Goal: Task Accomplishment & Management: Complete application form

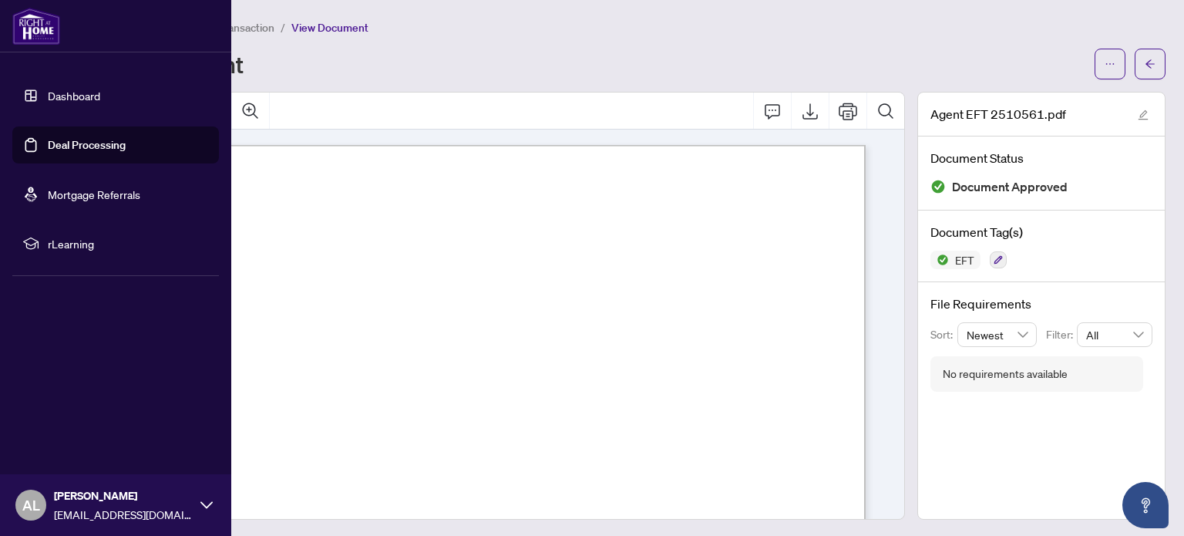
drag, startPoint x: 25, startPoint y: 16, endPoint x: 13, endPoint y: 5, distance: 15.8
click at [24, 16] on img at bounding box center [36, 26] width 48 height 37
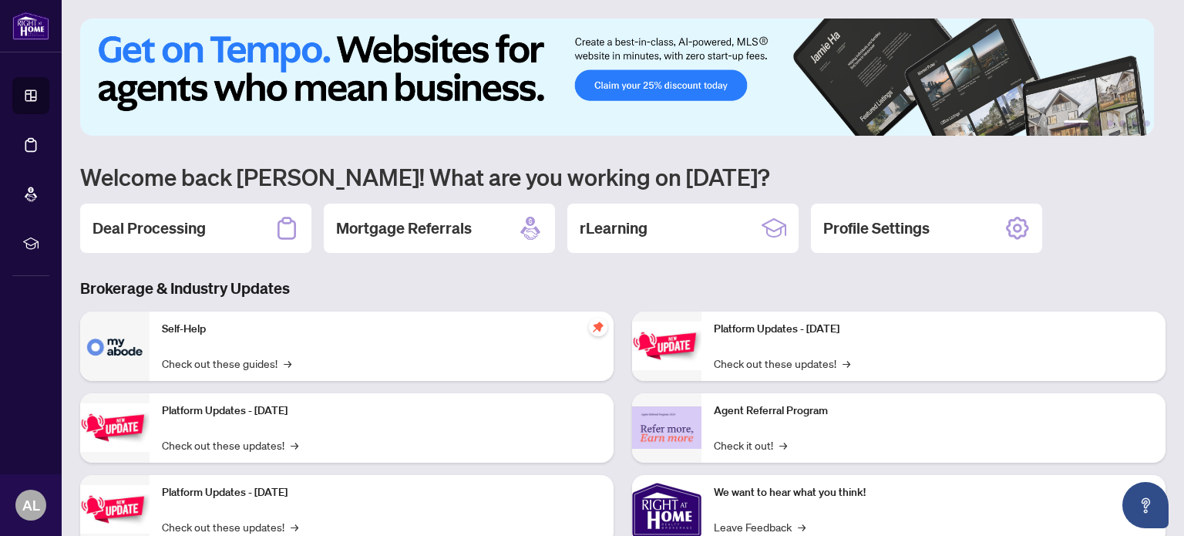
drag, startPoint x: 142, startPoint y: 243, endPoint x: 135, endPoint y: 234, distance: 11.6
click at [143, 242] on div "Deal Processing" at bounding box center [195, 228] width 231 height 49
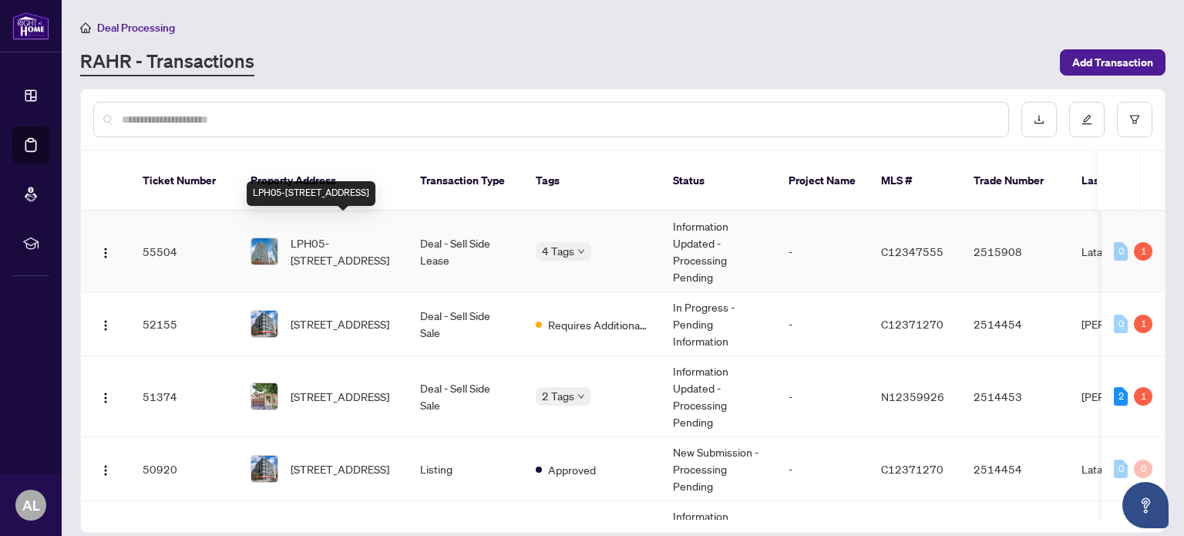
click at [332, 234] on span "LPH05-[STREET_ADDRESS]" at bounding box center [343, 251] width 105 height 34
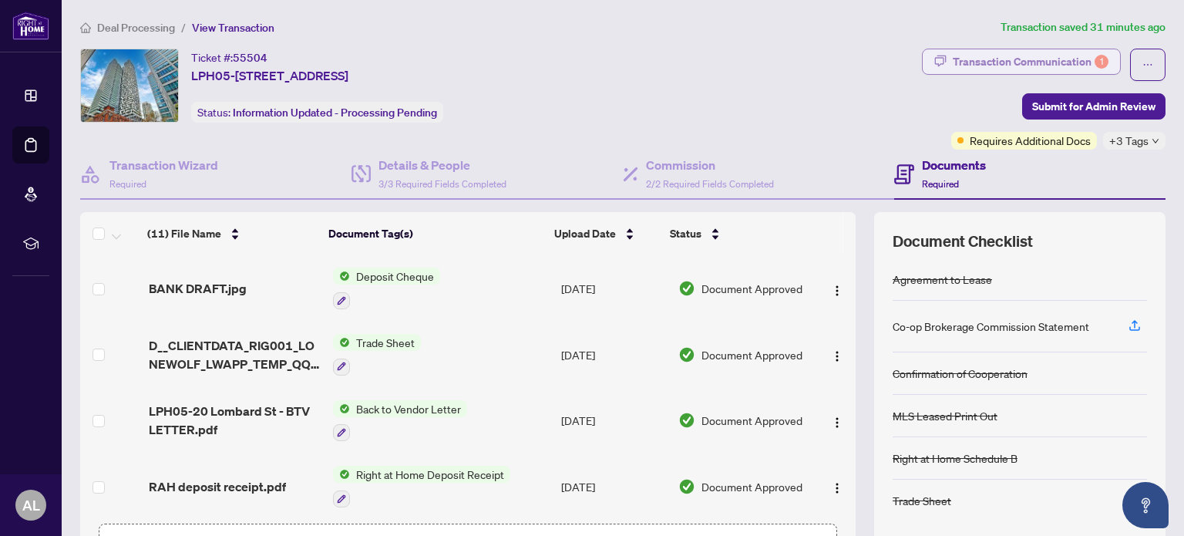
click at [1015, 58] on div "Transaction Communication 1" at bounding box center [1031, 61] width 156 height 25
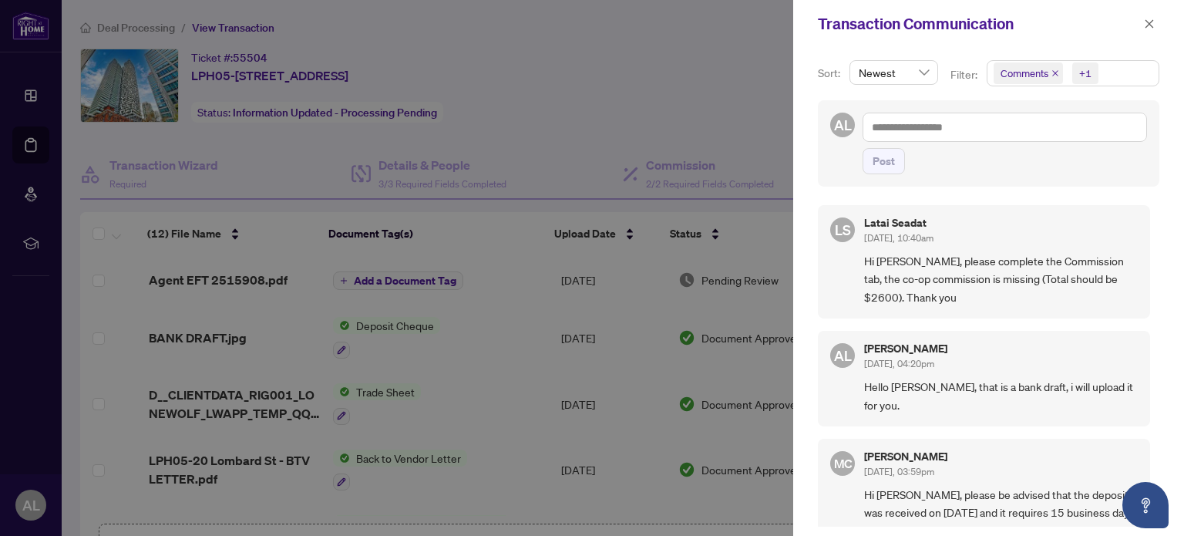
click at [611, 58] on div at bounding box center [592, 268] width 1184 height 536
click at [621, 42] on div at bounding box center [592, 268] width 1184 height 536
drag, startPoint x: 1141, startPoint y: 23, endPoint x: 1132, endPoint y: 22, distance: 9.3
click at [1142, 23] on button "button" at bounding box center [1149, 24] width 20 height 19
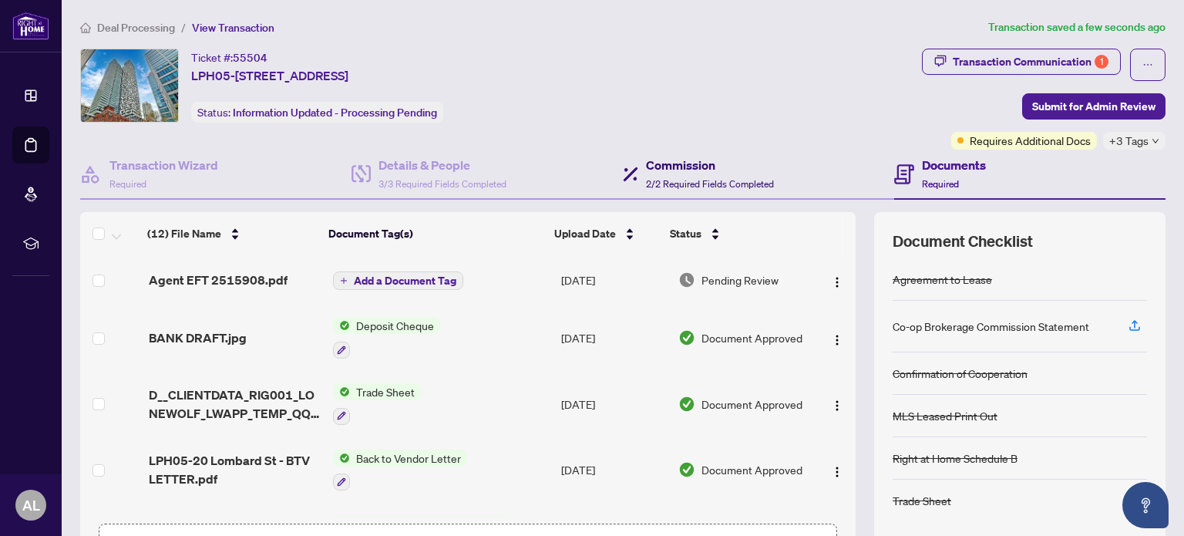
click at [693, 181] on span "2/2 Required Fields Completed" at bounding box center [710, 184] width 128 height 12
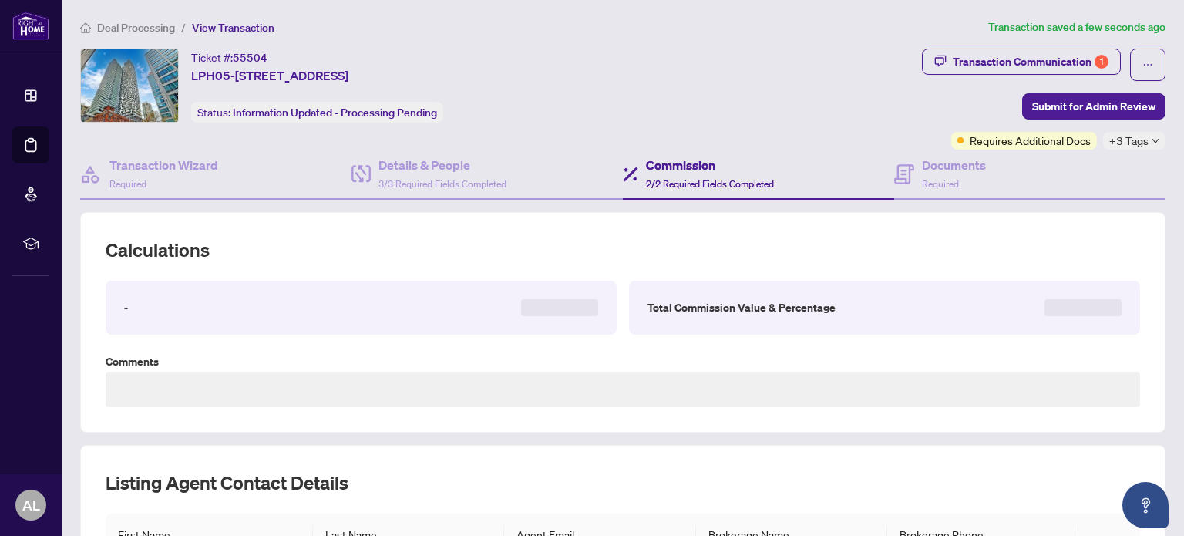
type textarea "**********"
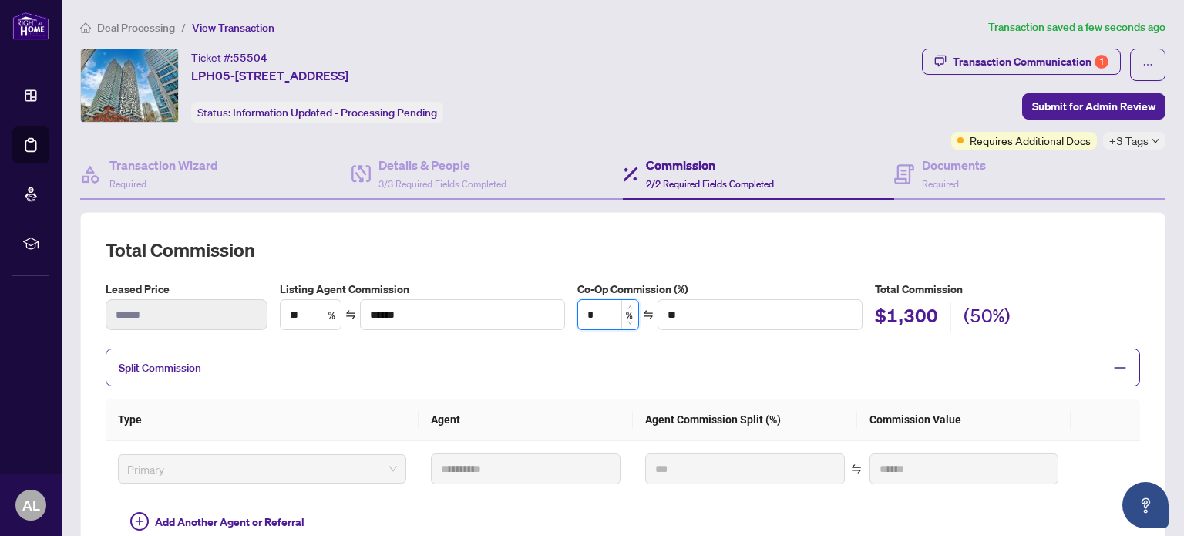
click at [597, 308] on input "*" at bounding box center [608, 314] width 60 height 29
type input "*"
type input "****"
type input "**"
type input "******"
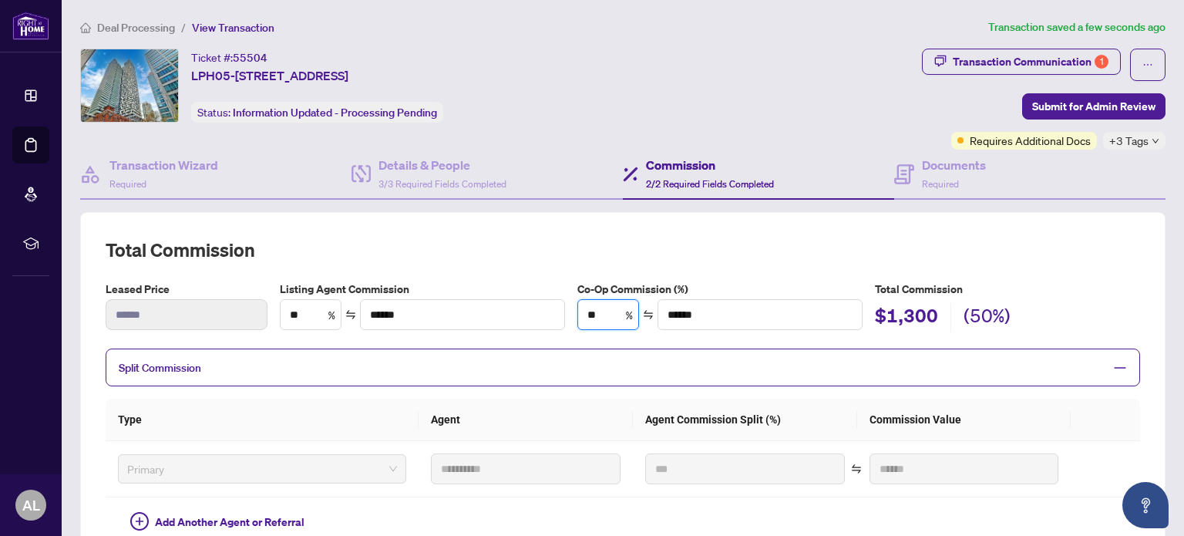
type input "**"
click at [519, 246] on h2 "Total Commission" at bounding box center [623, 249] width 1035 height 25
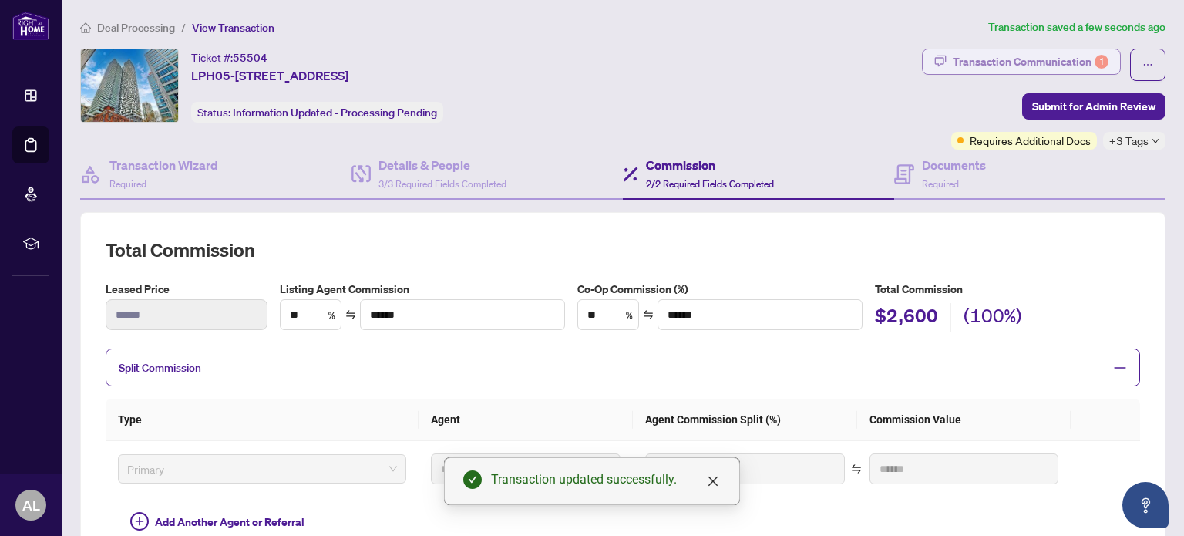
click at [1031, 67] on div "Transaction Communication 1" at bounding box center [1031, 61] width 156 height 25
type textarea "**********"
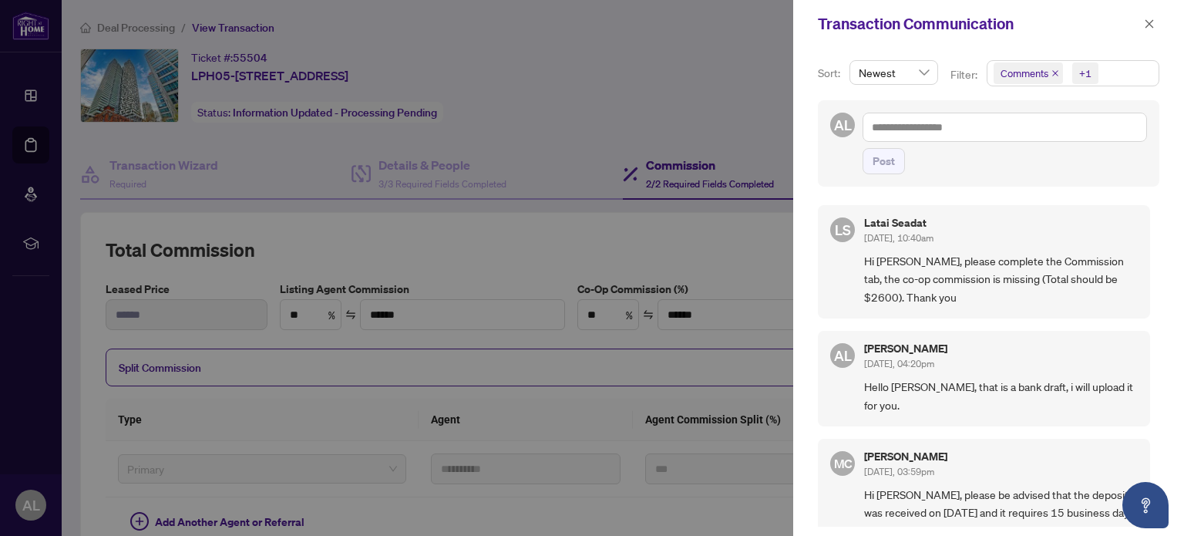
click at [577, 67] on div at bounding box center [592, 268] width 1184 height 536
click at [1149, 21] on icon "close" at bounding box center [1149, 24] width 11 height 11
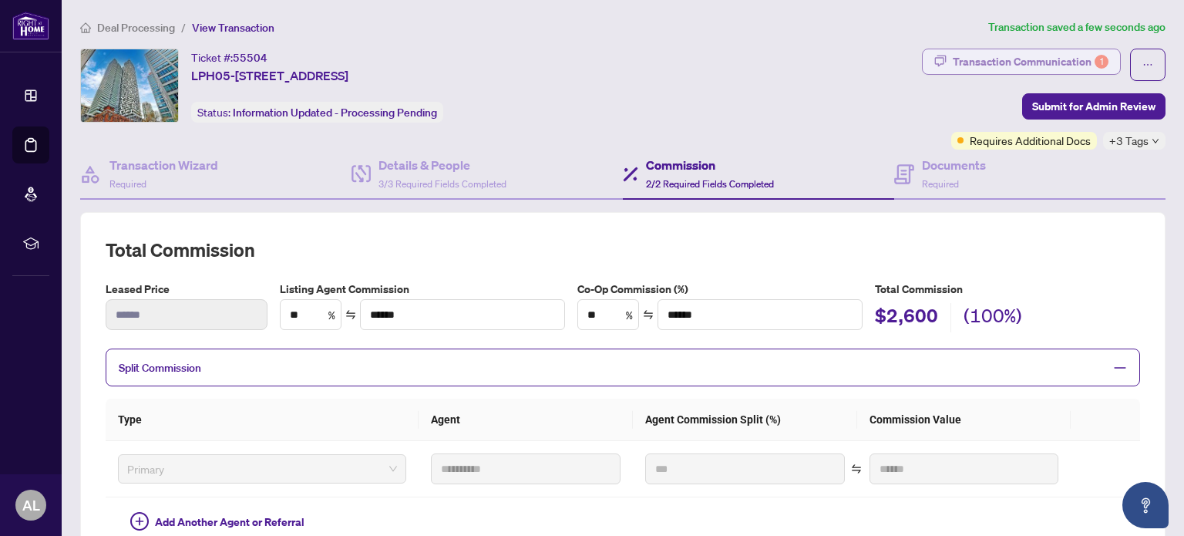
click at [994, 64] on div "Transaction Communication 1" at bounding box center [1031, 61] width 156 height 25
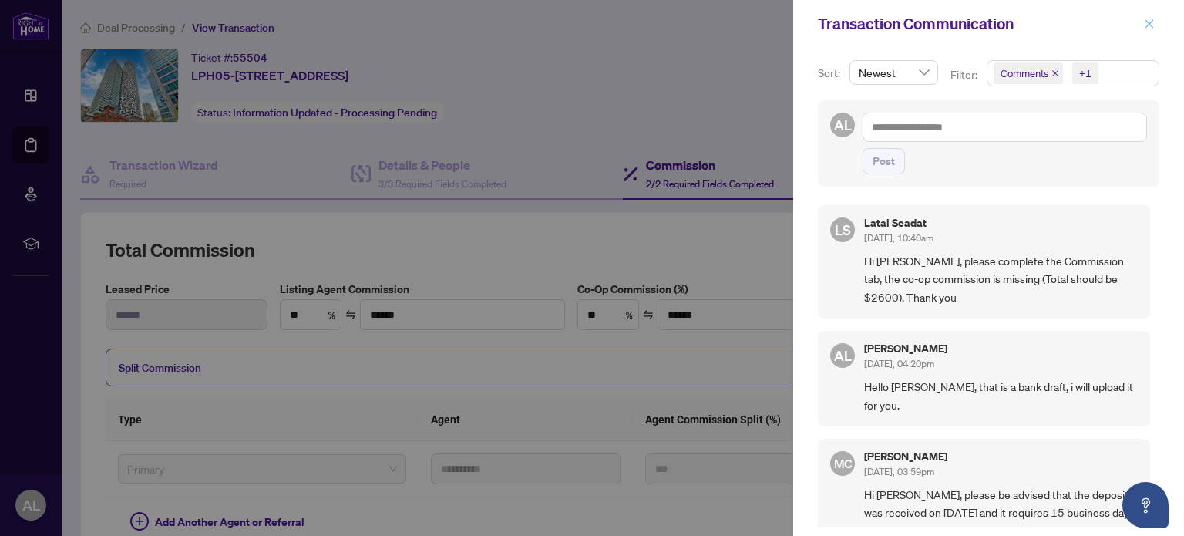
click at [1145, 21] on icon "close" at bounding box center [1149, 24] width 11 height 11
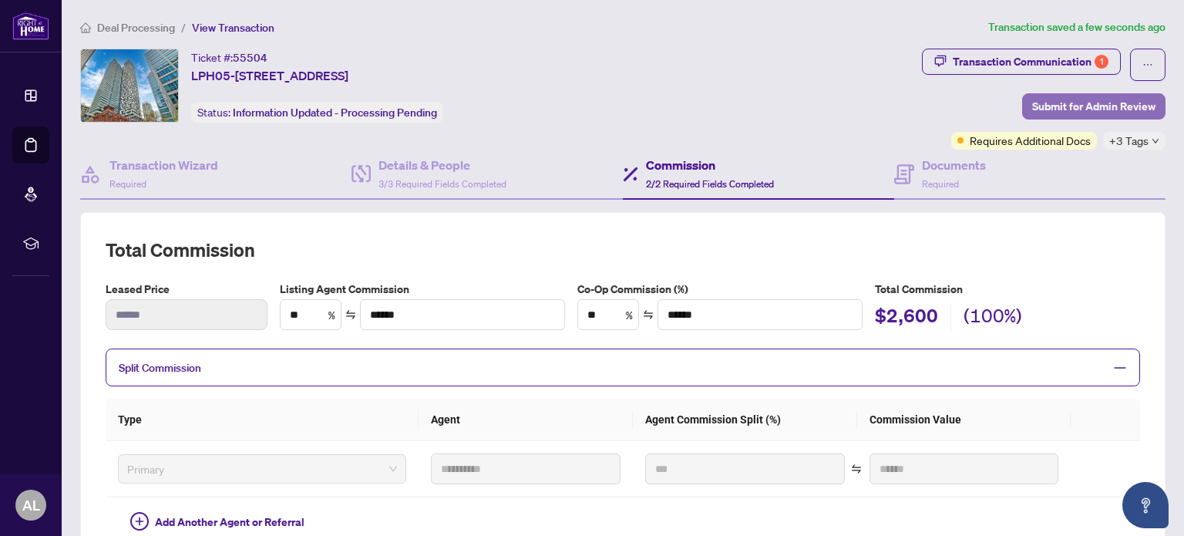
click at [1060, 102] on span "Submit for Admin Review" at bounding box center [1093, 106] width 123 height 25
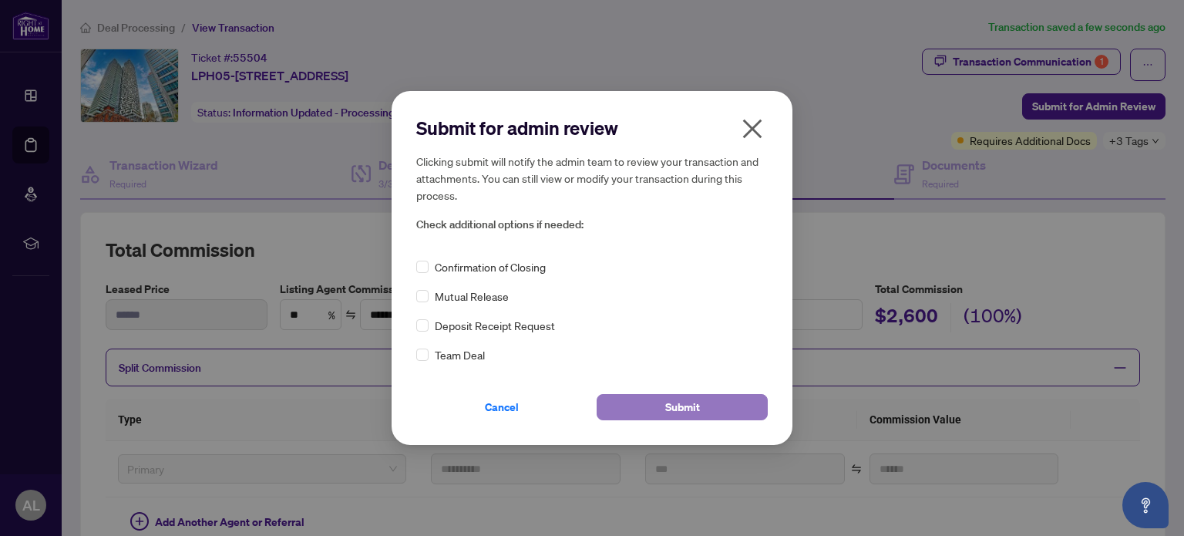
click at [668, 405] on span "Submit" at bounding box center [682, 407] width 35 height 25
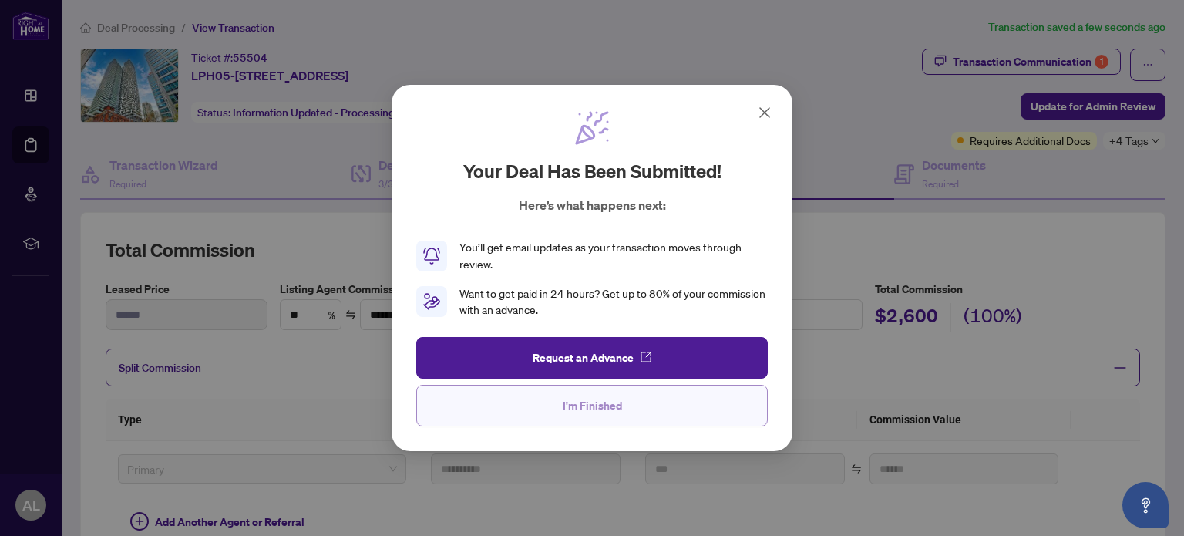
click at [607, 399] on span "I'm Finished" at bounding box center [592, 405] width 59 height 25
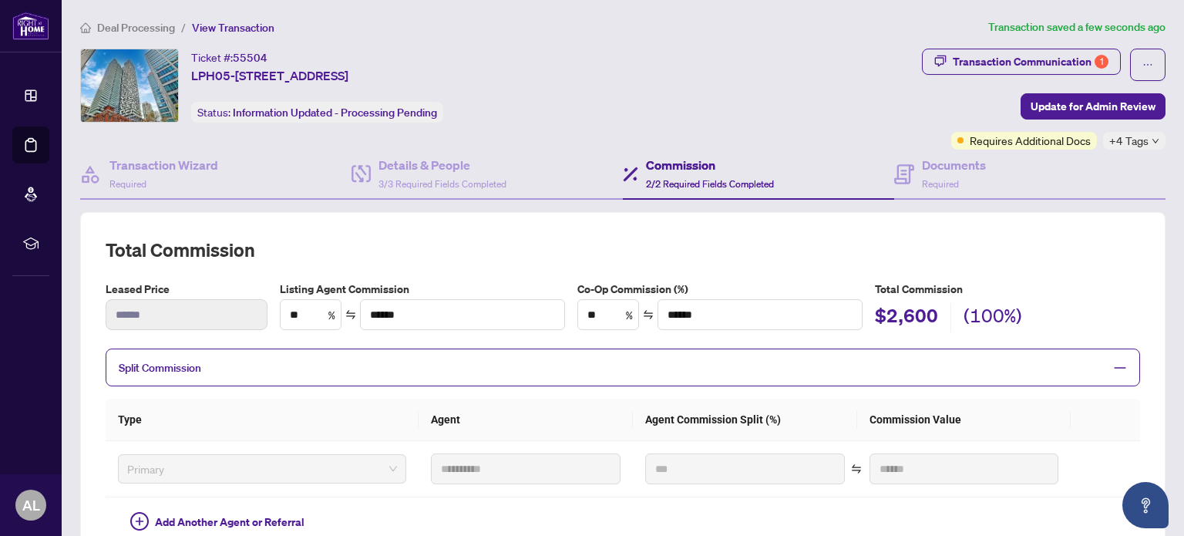
click at [1120, 132] on span "+4 Tags" at bounding box center [1128, 141] width 39 height 18
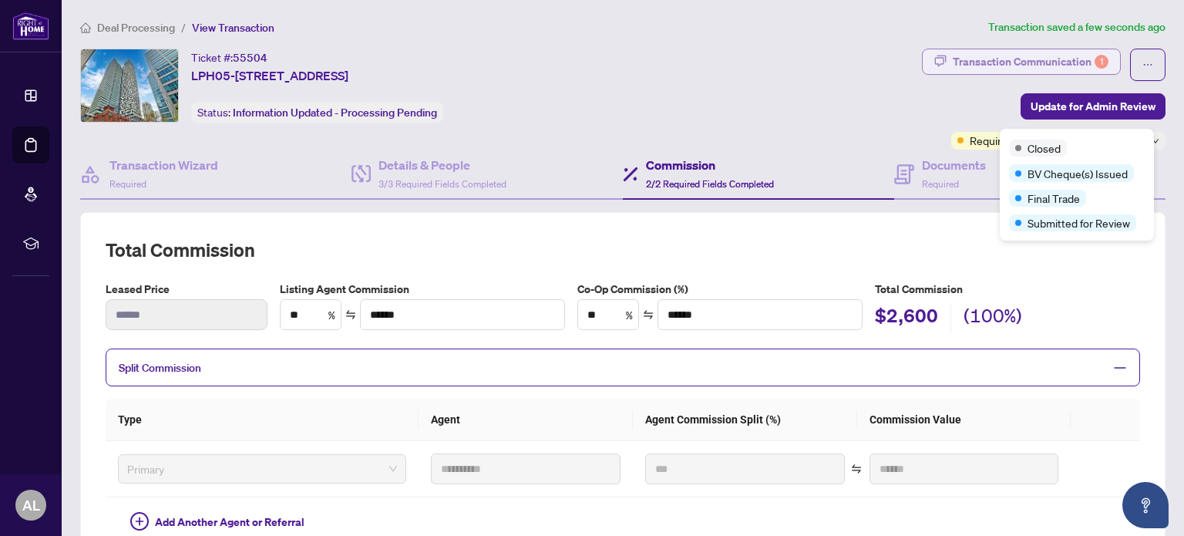
click at [1015, 62] on div "Transaction Communication 1" at bounding box center [1031, 61] width 156 height 25
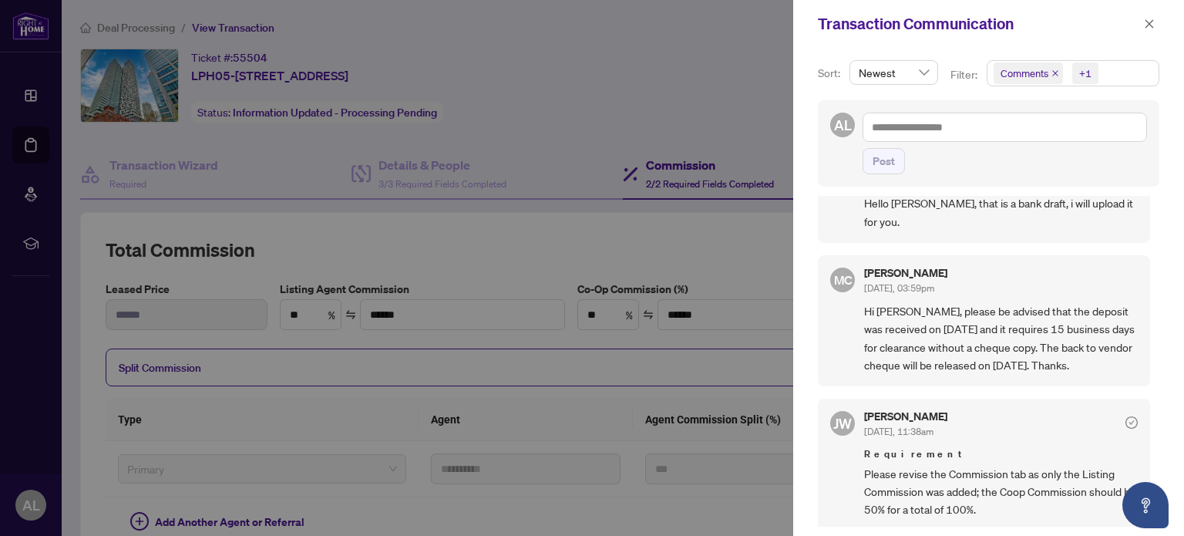
scroll to position [231, 0]
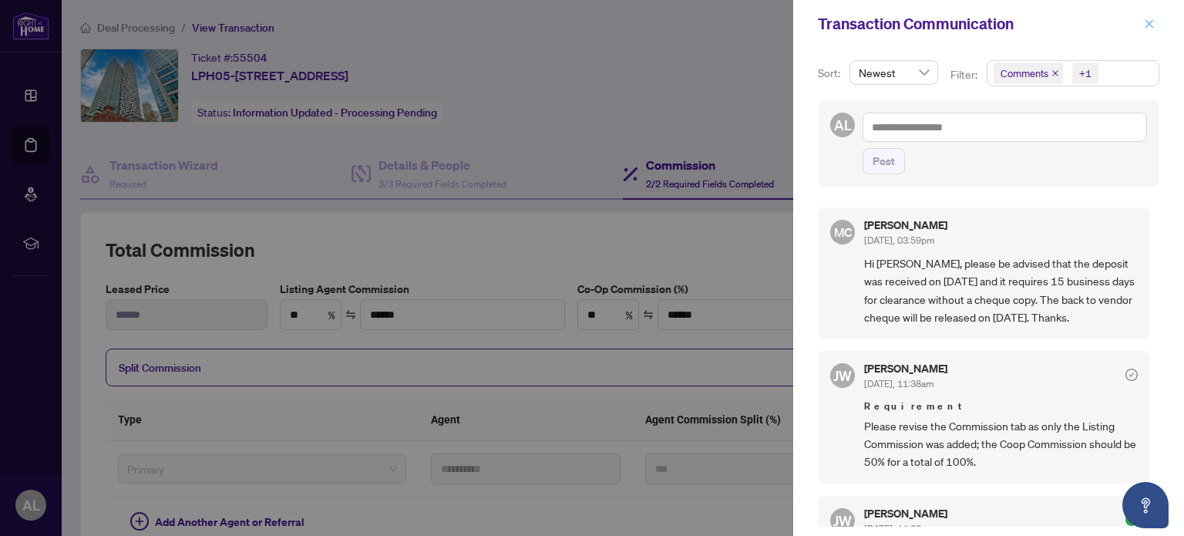
click at [1146, 19] on icon "close" at bounding box center [1149, 24] width 11 height 11
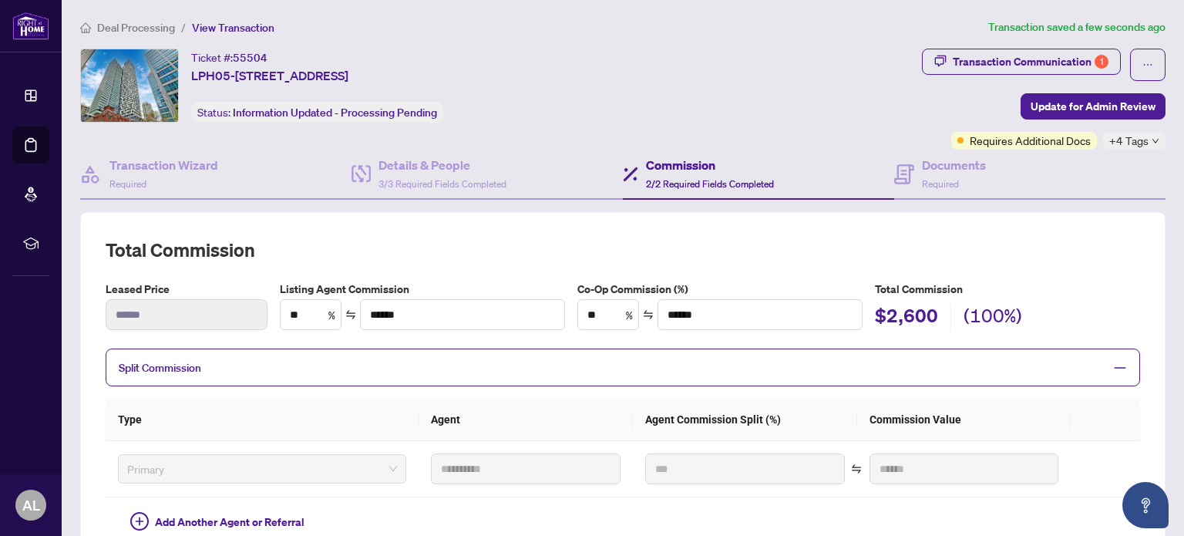
click at [1118, 143] on span "+4 Tags" at bounding box center [1128, 141] width 39 height 18
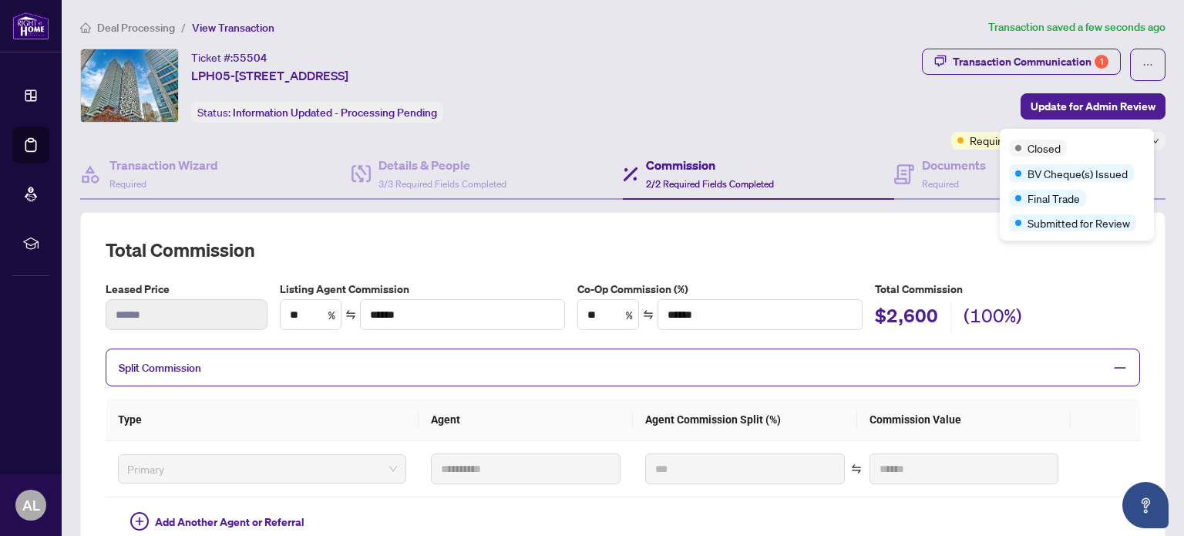
click at [757, 107] on div "Ticket #: 55504 LPH05-[STREET_ADDRESS] Status: Information Updated - Processing…" at bounding box center [498, 86] width 836 height 74
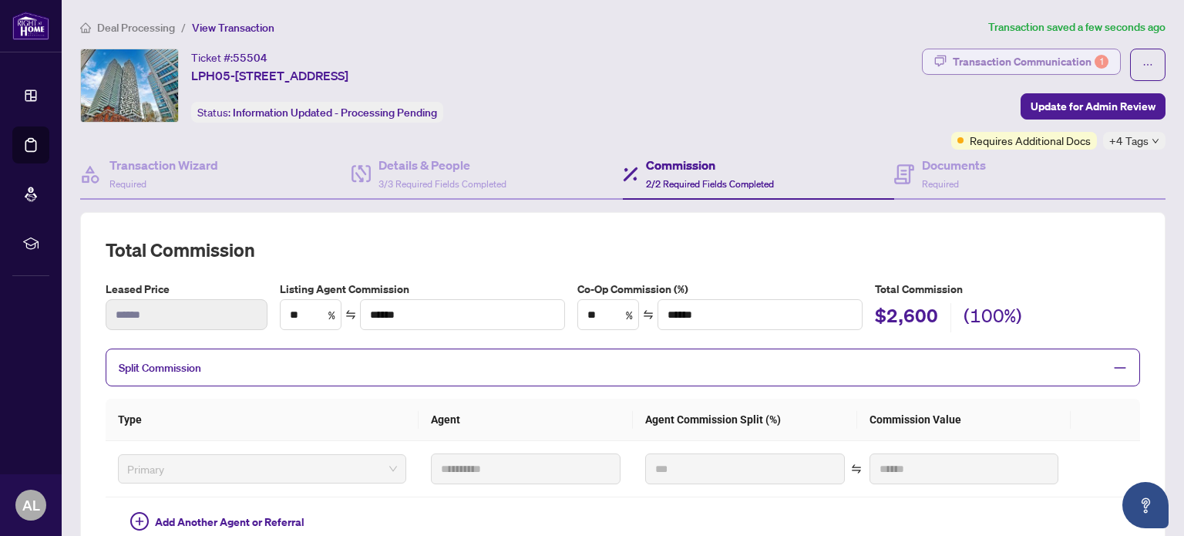
click at [1045, 61] on div "Transaction Communication 1" at bounding box center [1031, 61] width 156 height 25
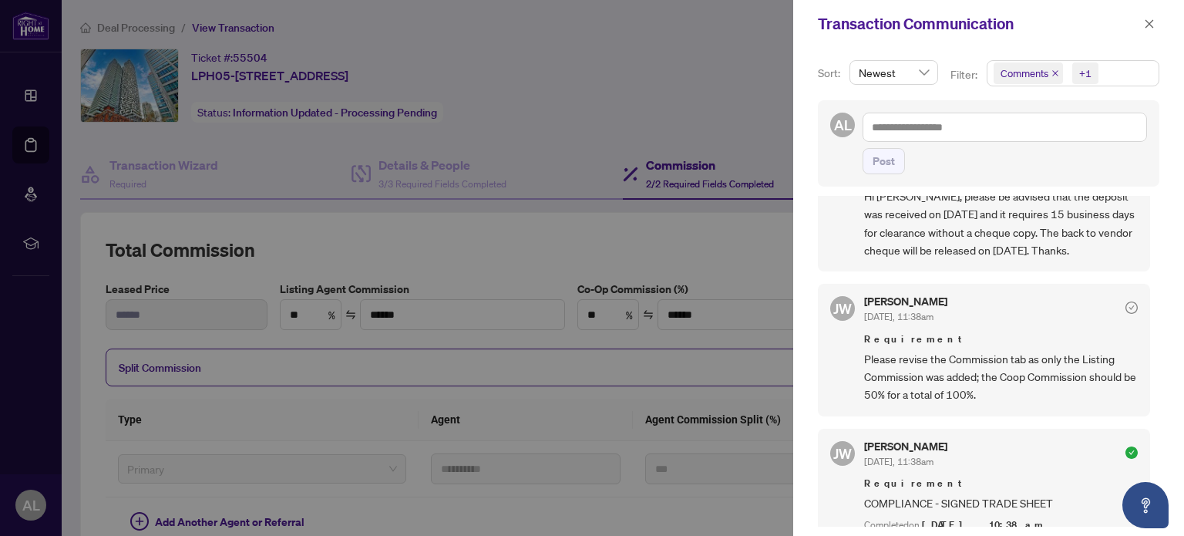
scroll to position [308, 0]
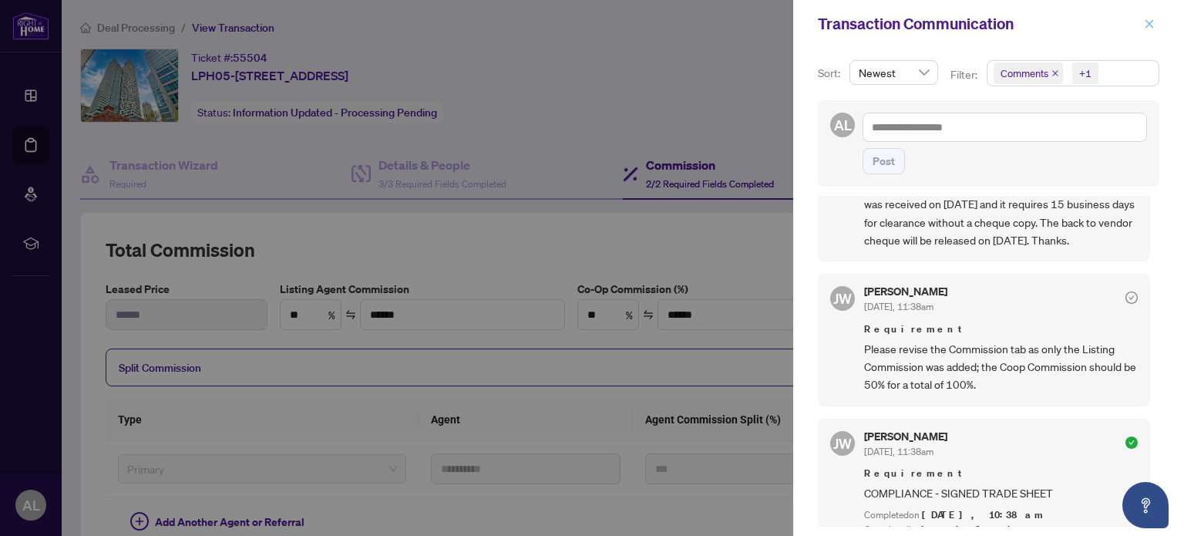
click at [1151, 21] on icon "close" at bounding box center [1149, 24] width 11 height 11
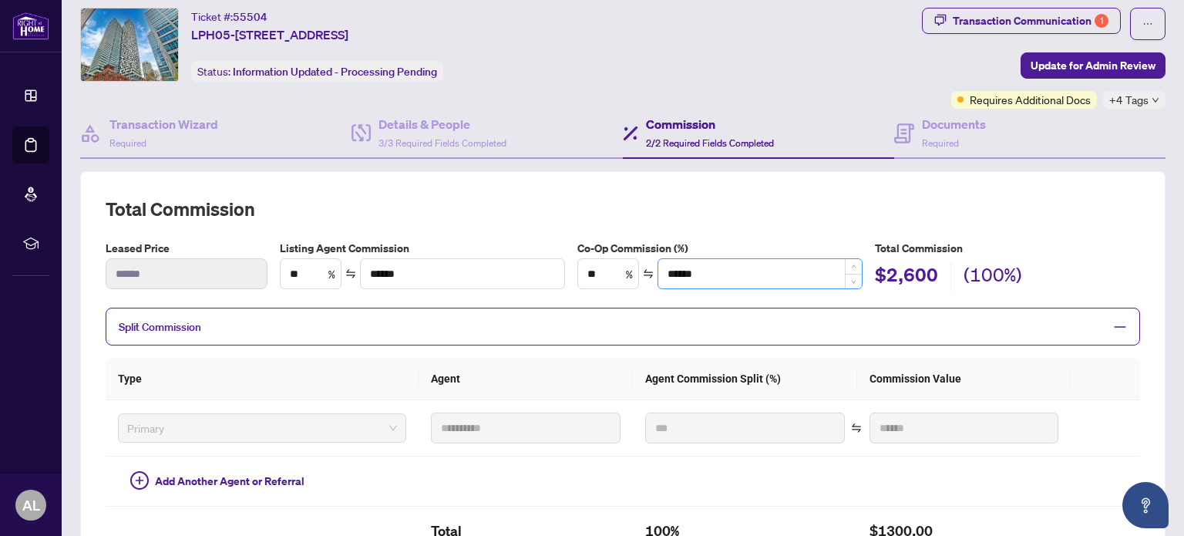
scroll to position [0, 0]
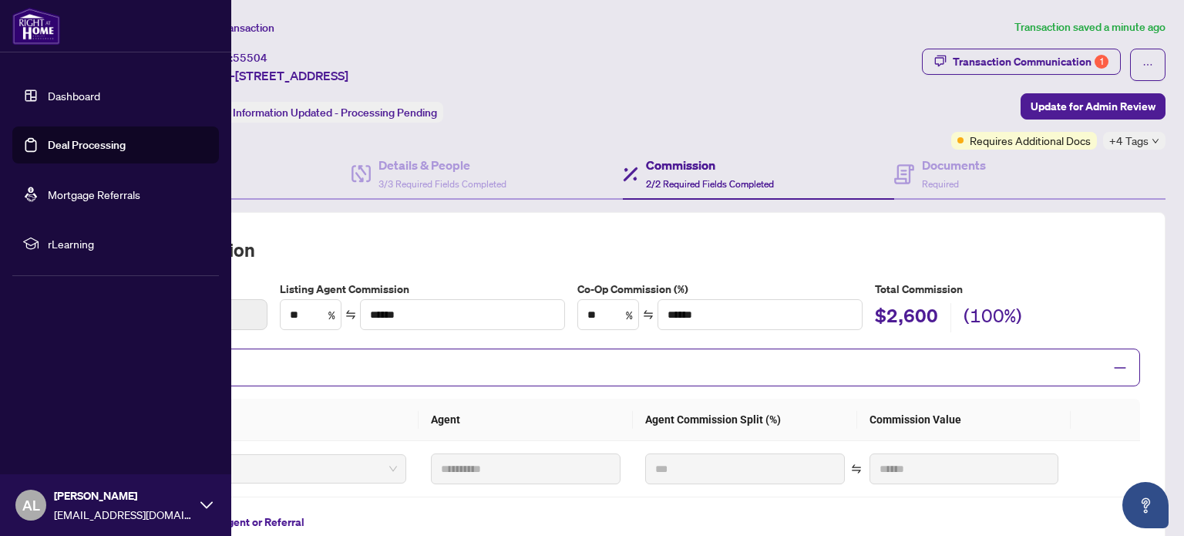
click at [38, 24] on img at bounding box center [36, 26] width 48 height 37
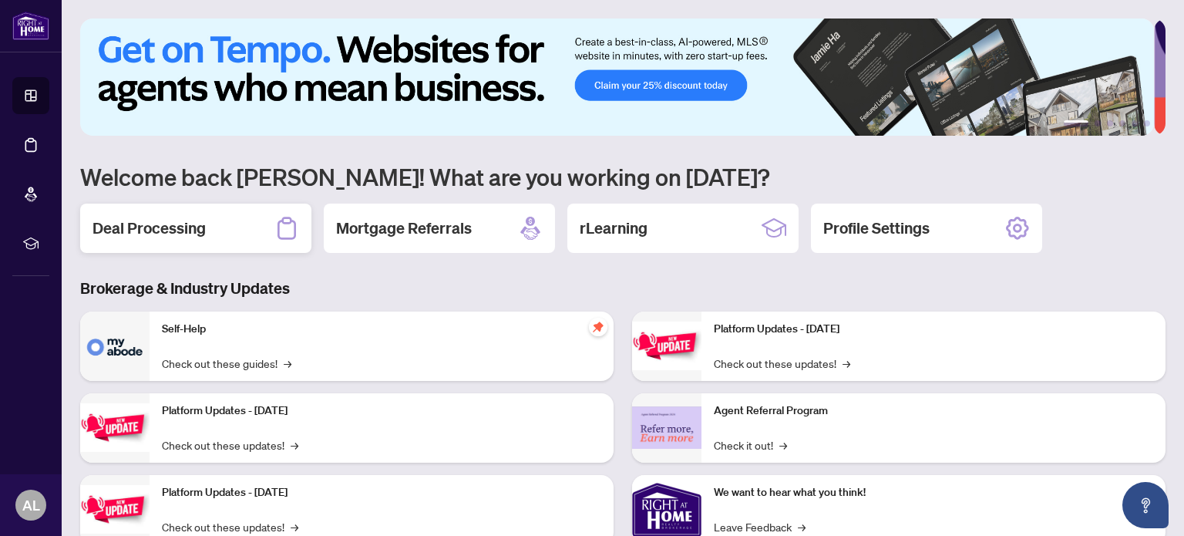
click at [210, 231] on div "Deal Processing" at bounding box center [195, 228] width 231 height 49
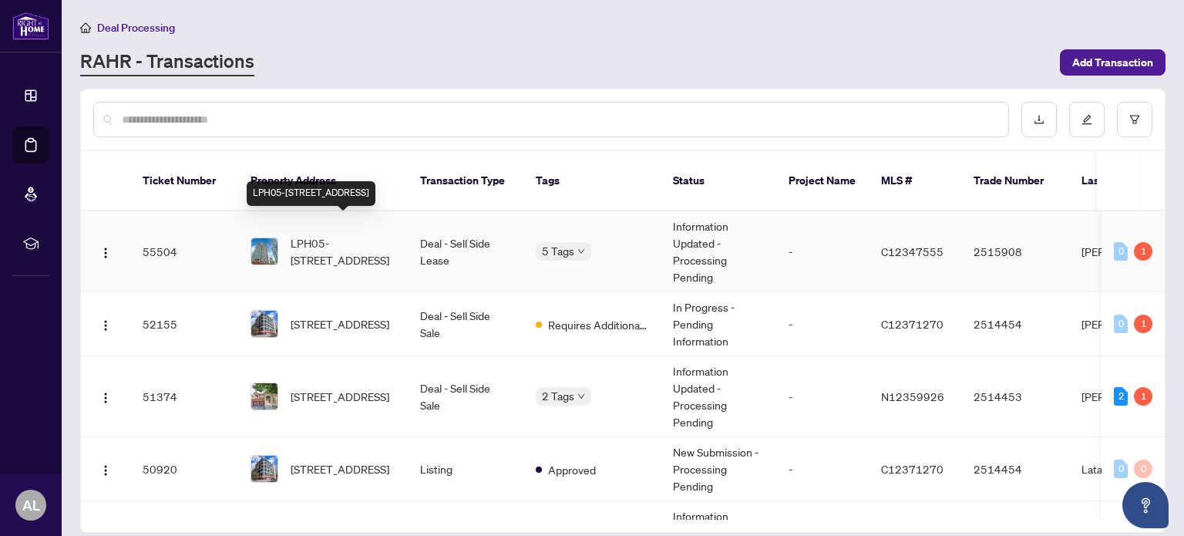
click at [330, 234] on span "LPH05-[STREET_ADDRESS]" at bounding box center [343, 251] width 105 height 34
